Goal: Task Accomplishment & Management: Manage account settings

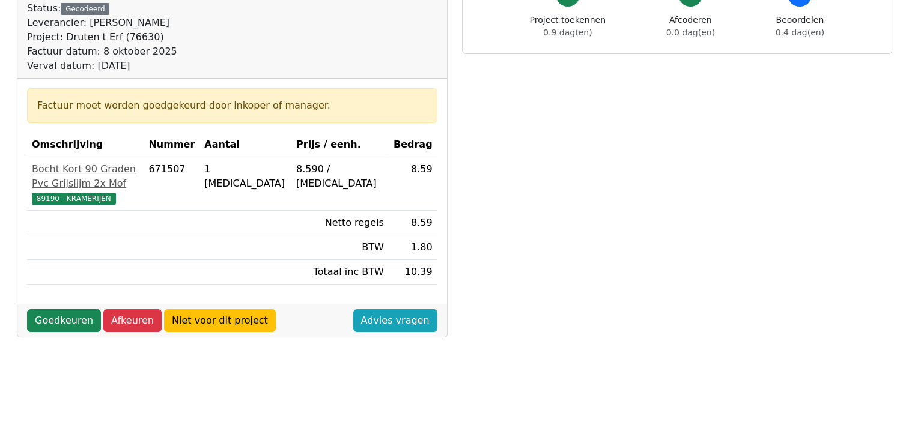
scroll to position [133, 0]
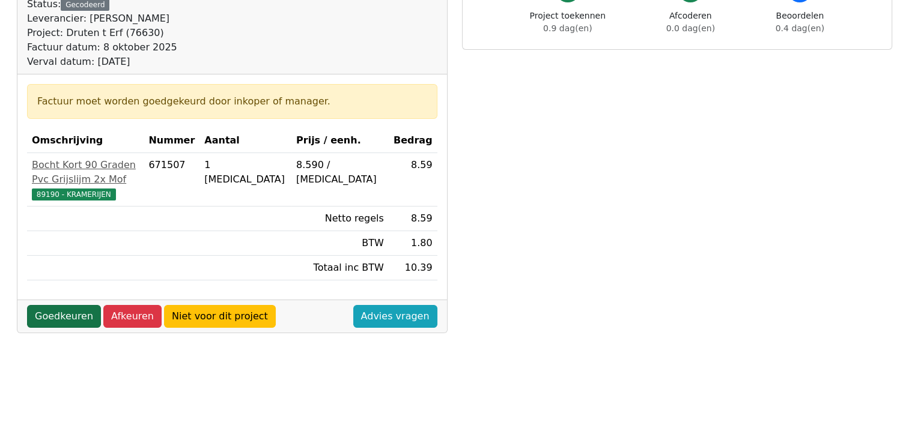
click at [70, 305] on link "Goedkeuren" at bounding box center [64, 316] width 74 height 23
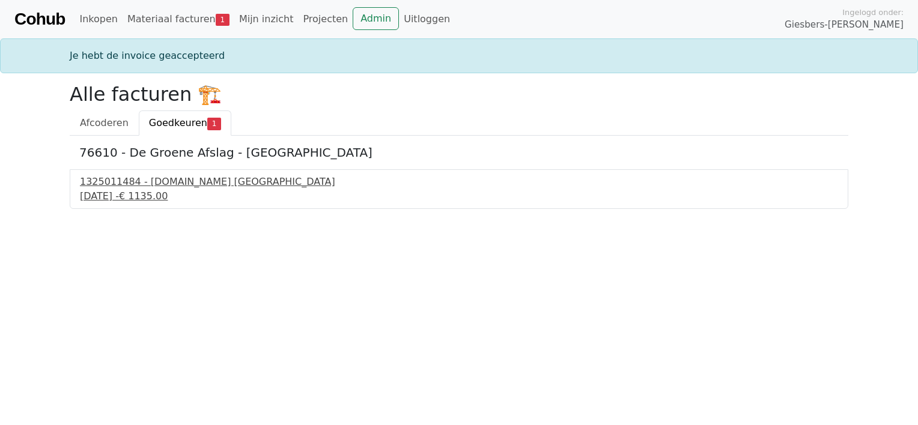
click at [123, 190] on div "29 september 2025 - € 1135.00" at bounding box center [459, 196] width 758 height 14
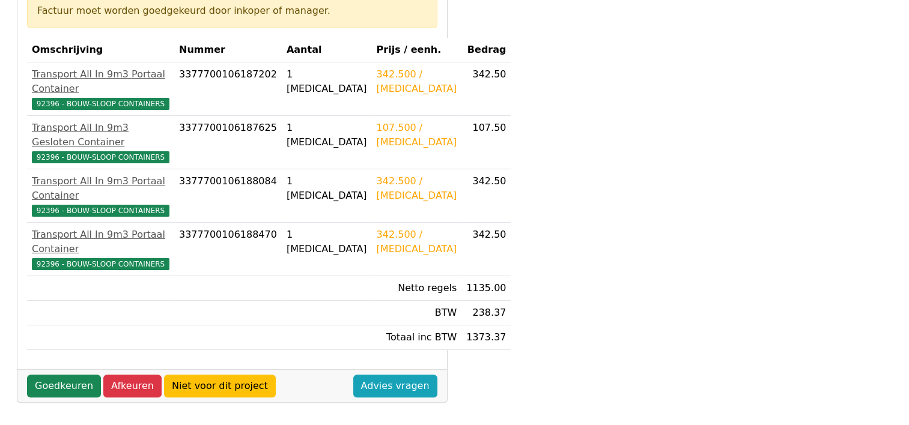
scroll to position [216, 0]
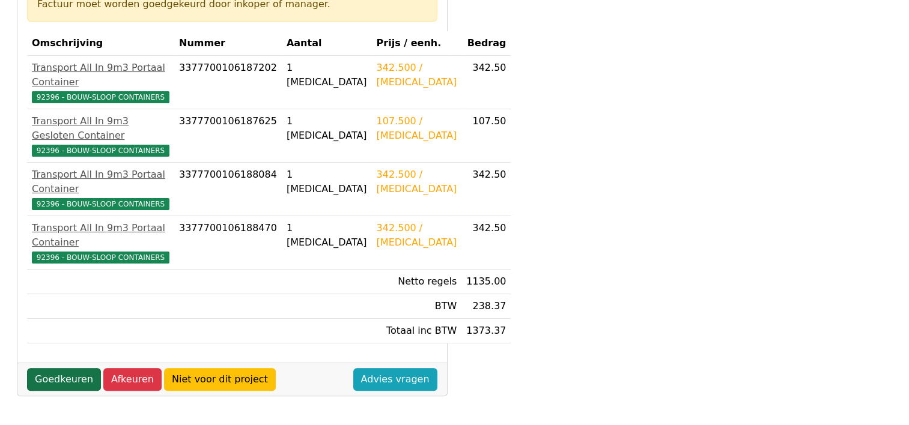
click at [74, 391] on link "Goedkeuren" at bounding box center [64, 379] width 74 height 23
